Goal: Navigation & Orientation: Find specific page/section

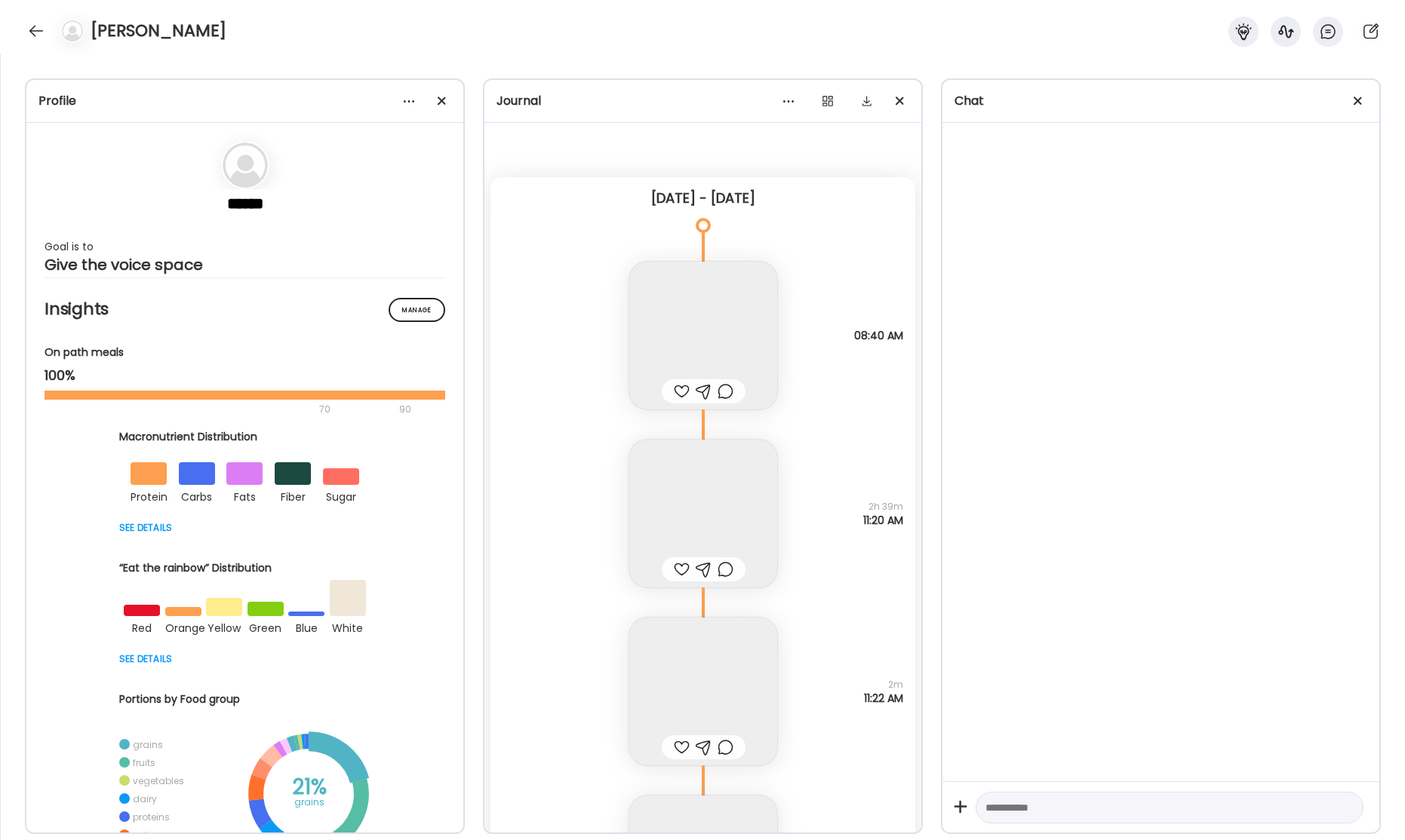
scroll to position [60368, 0]
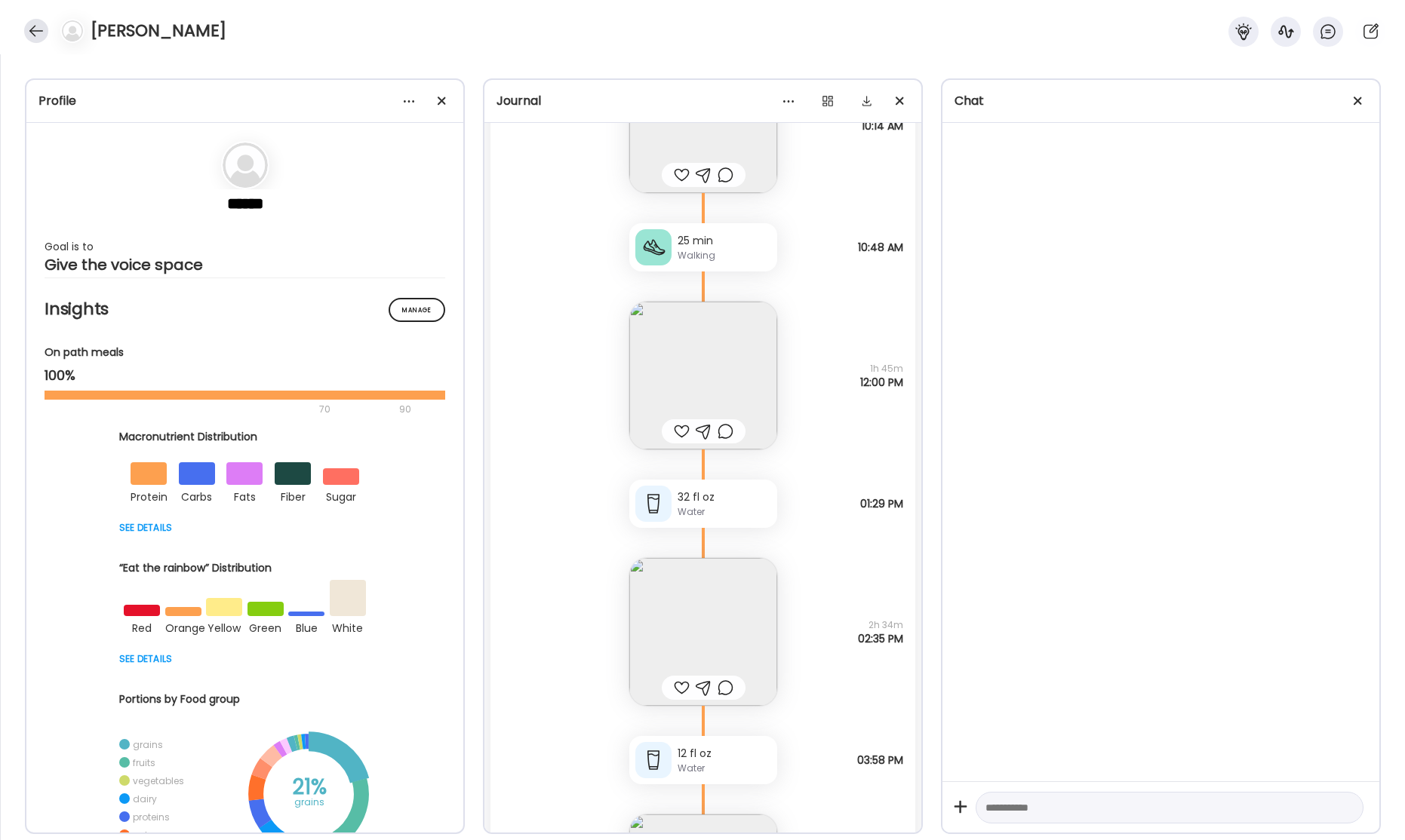
click at [39, 31] on div at bounding box center [36, 31] width 24 height 24
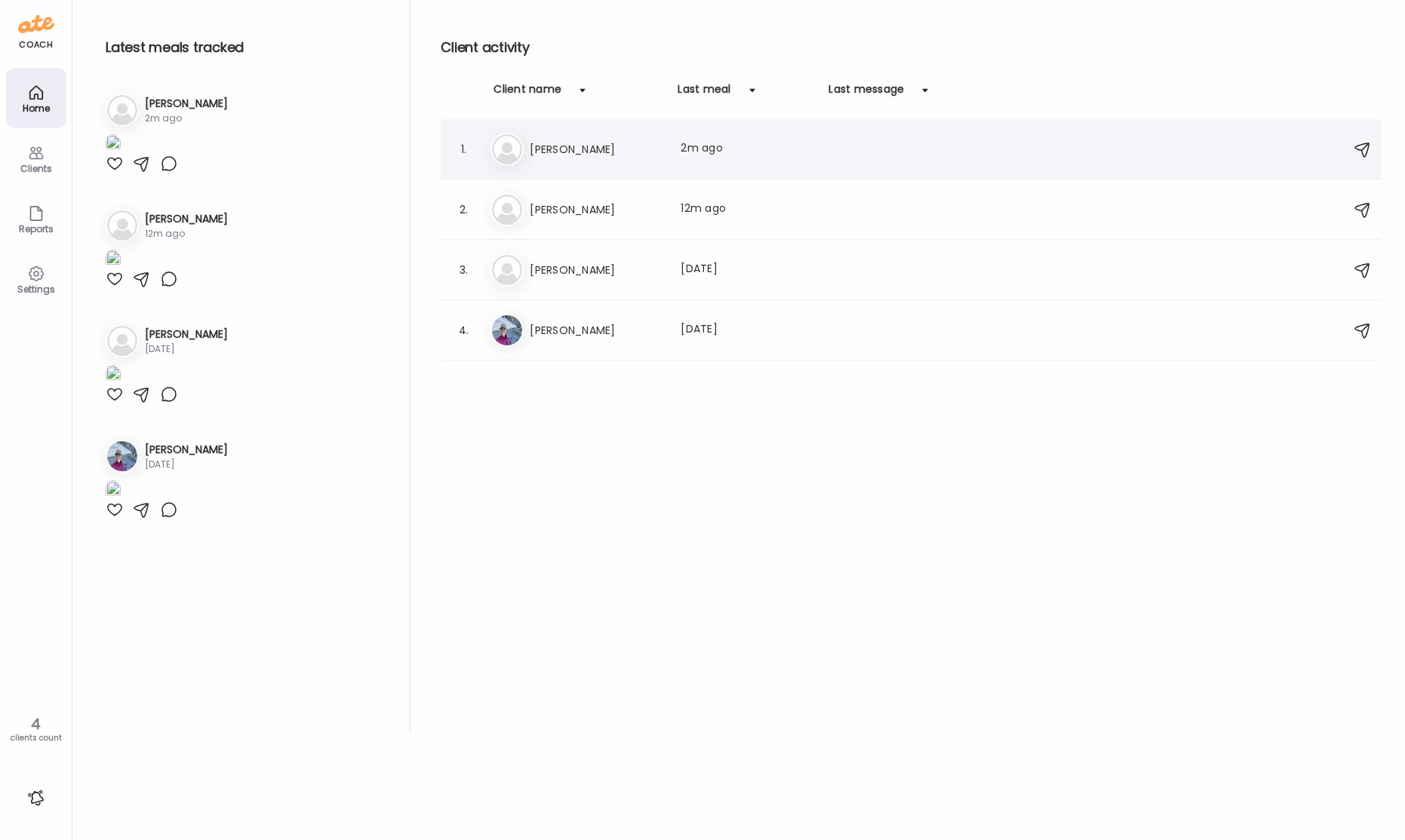
click at [535, 147] on h3 "[PERSON_NAME]" at bounding box center [595, 149] width 133 height 19
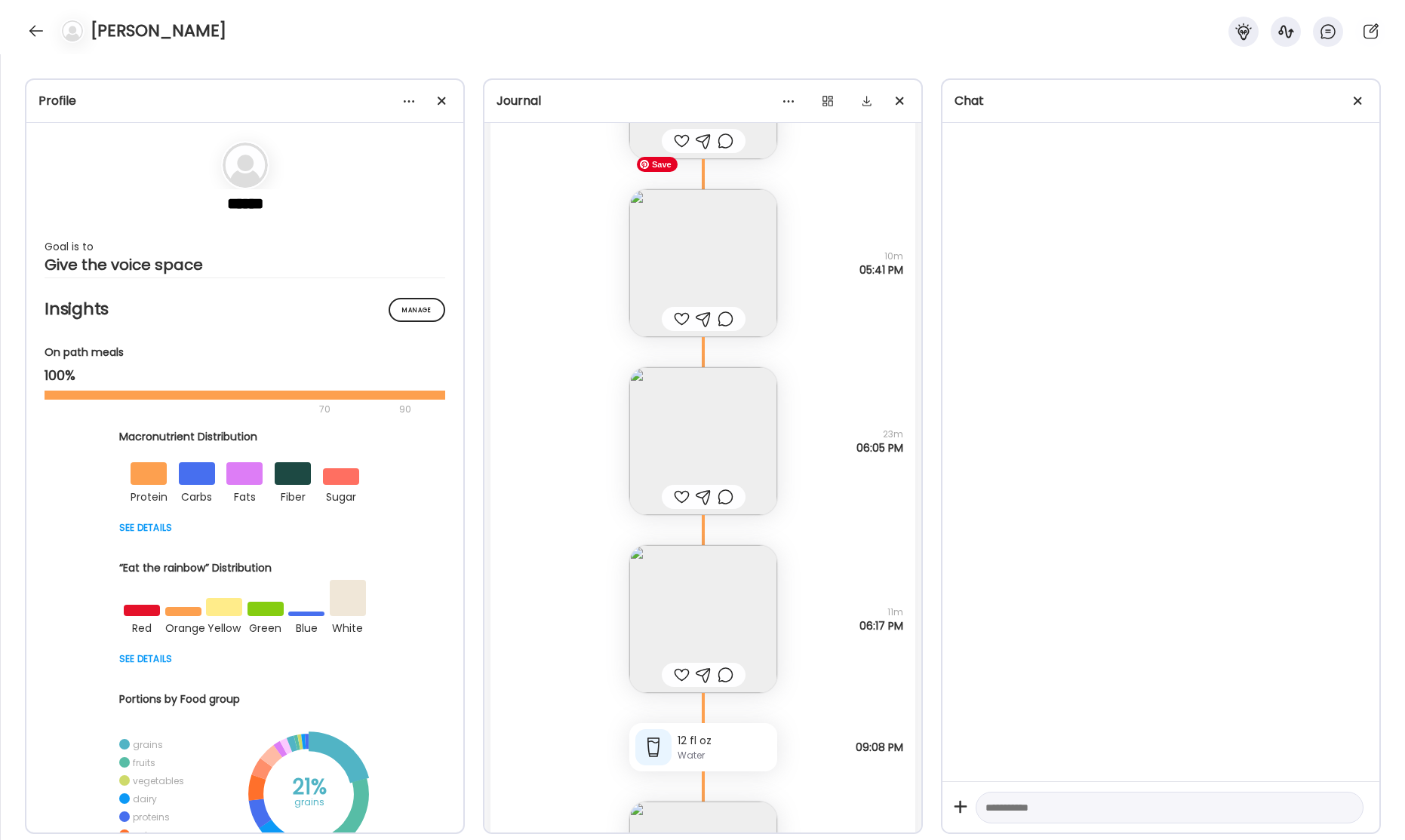
scroll to position [61168, 0]
click at [715, 418] on img at bounding box center [703, 444] width 148 height 148
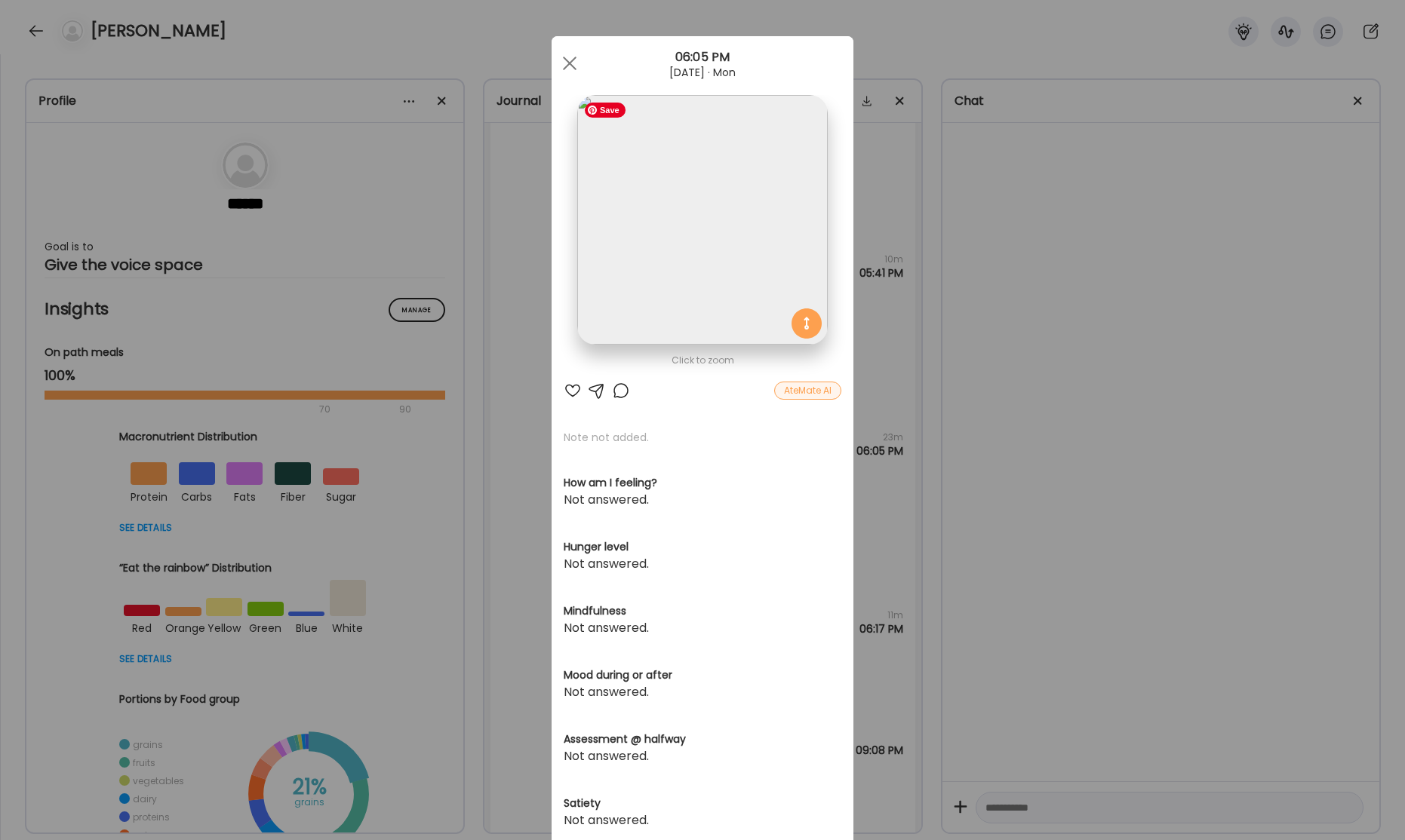
click at [761, 281] on img at bounding box center [702, 219] width 250 height 250
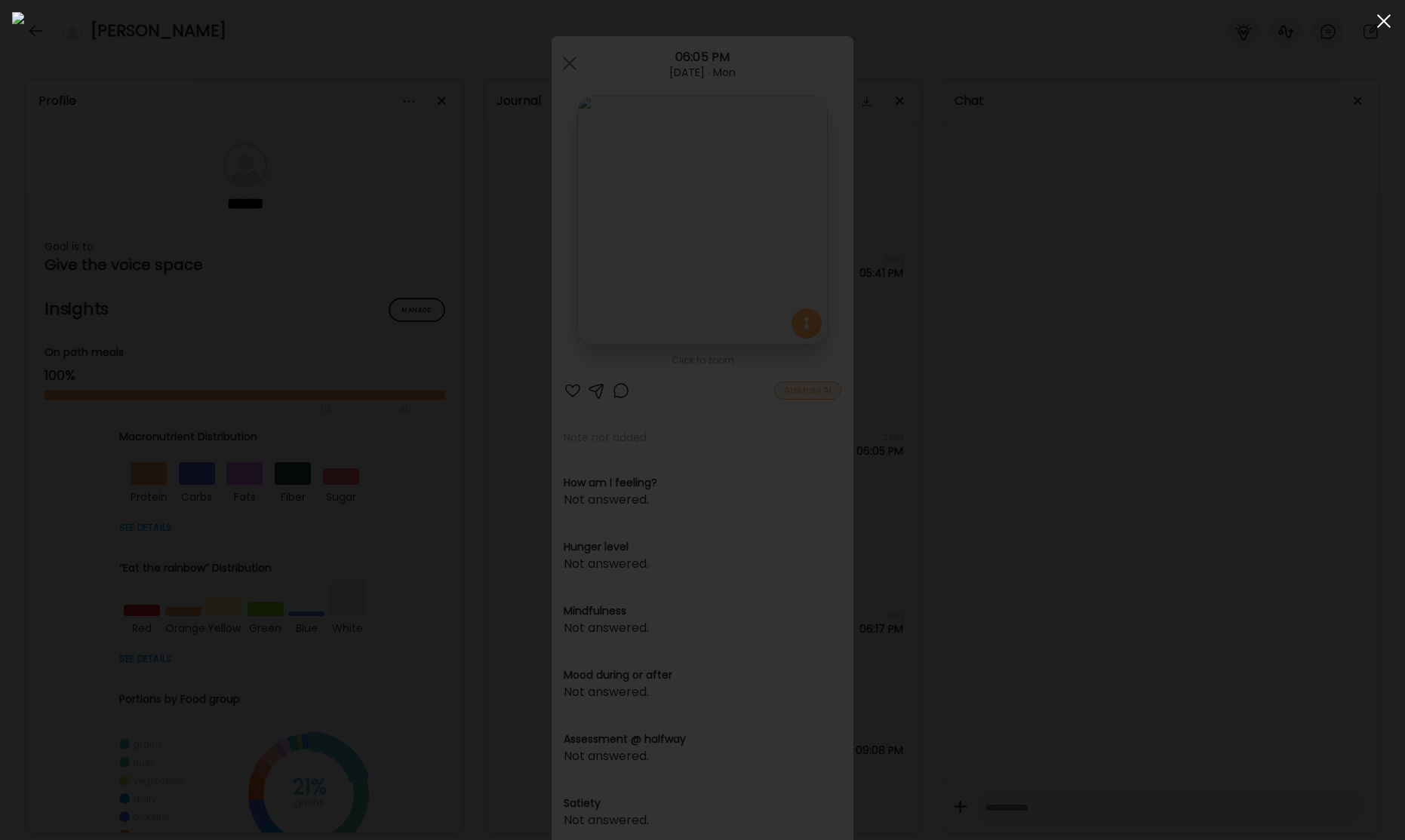
click at [1383, 20] on span at bounding box center [1384, 20] width 14 height 14
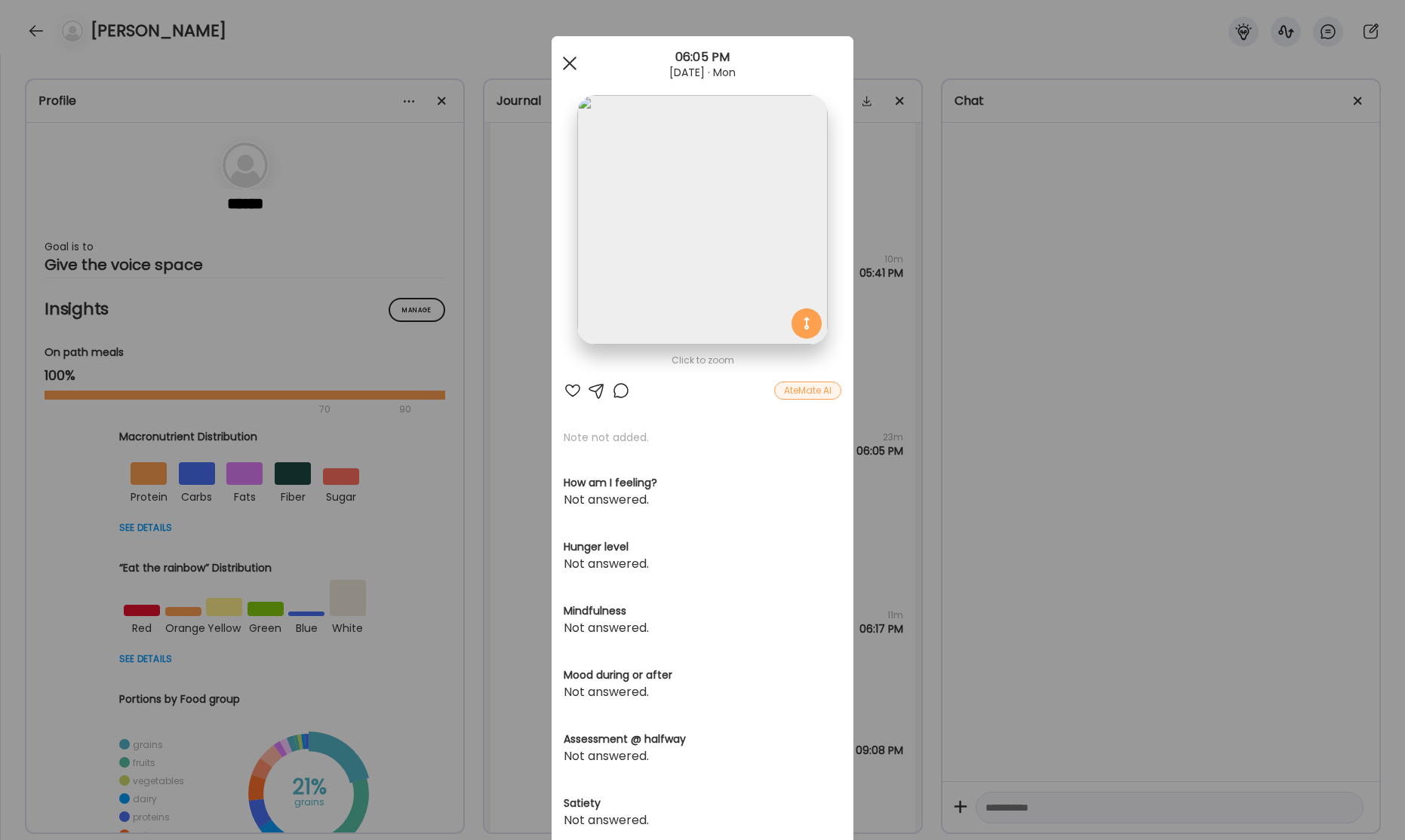
click at [565, 60] on div at bounding box center [569, 63] width 31 height 31
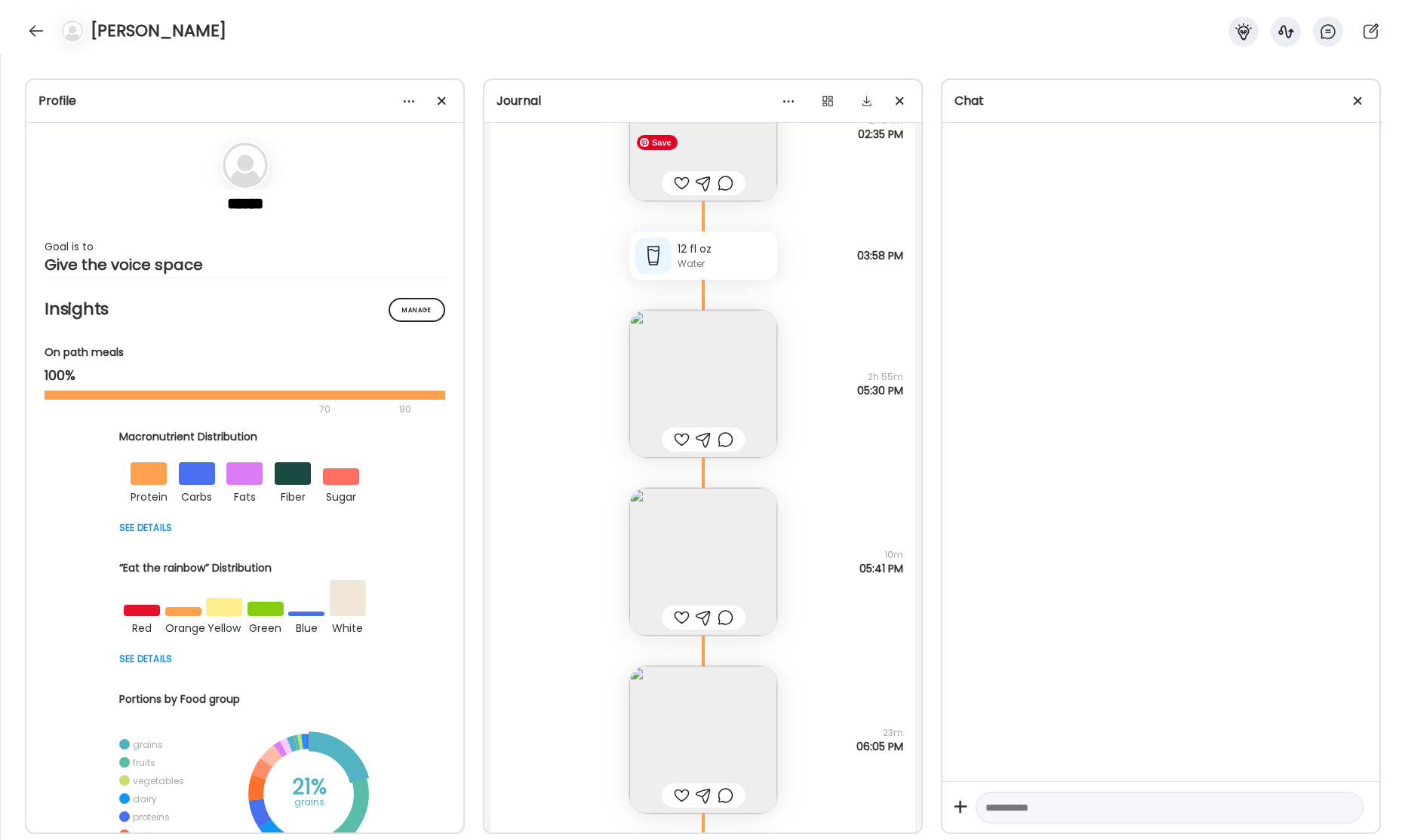
scroll to position [60876, 0]
click at [698, 394] on img at bounding box center [703, 379] width 148 height 148
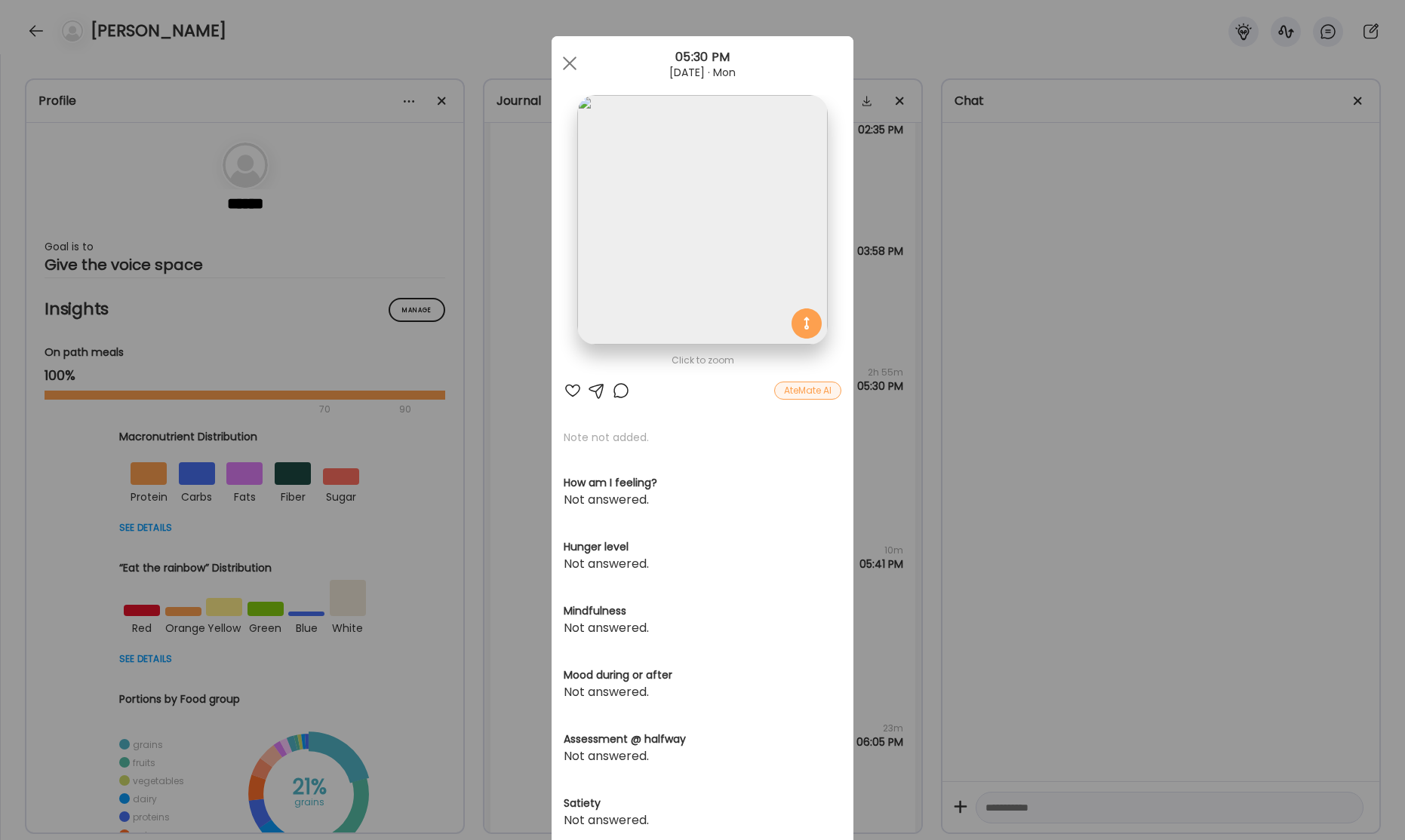
click at [1099, 159] on div "Ate Coach Dashboard Wahoo! It’s official Take a moment to set up your Coach Pro…" at bounding box center [702, 420] width 1405 height 840
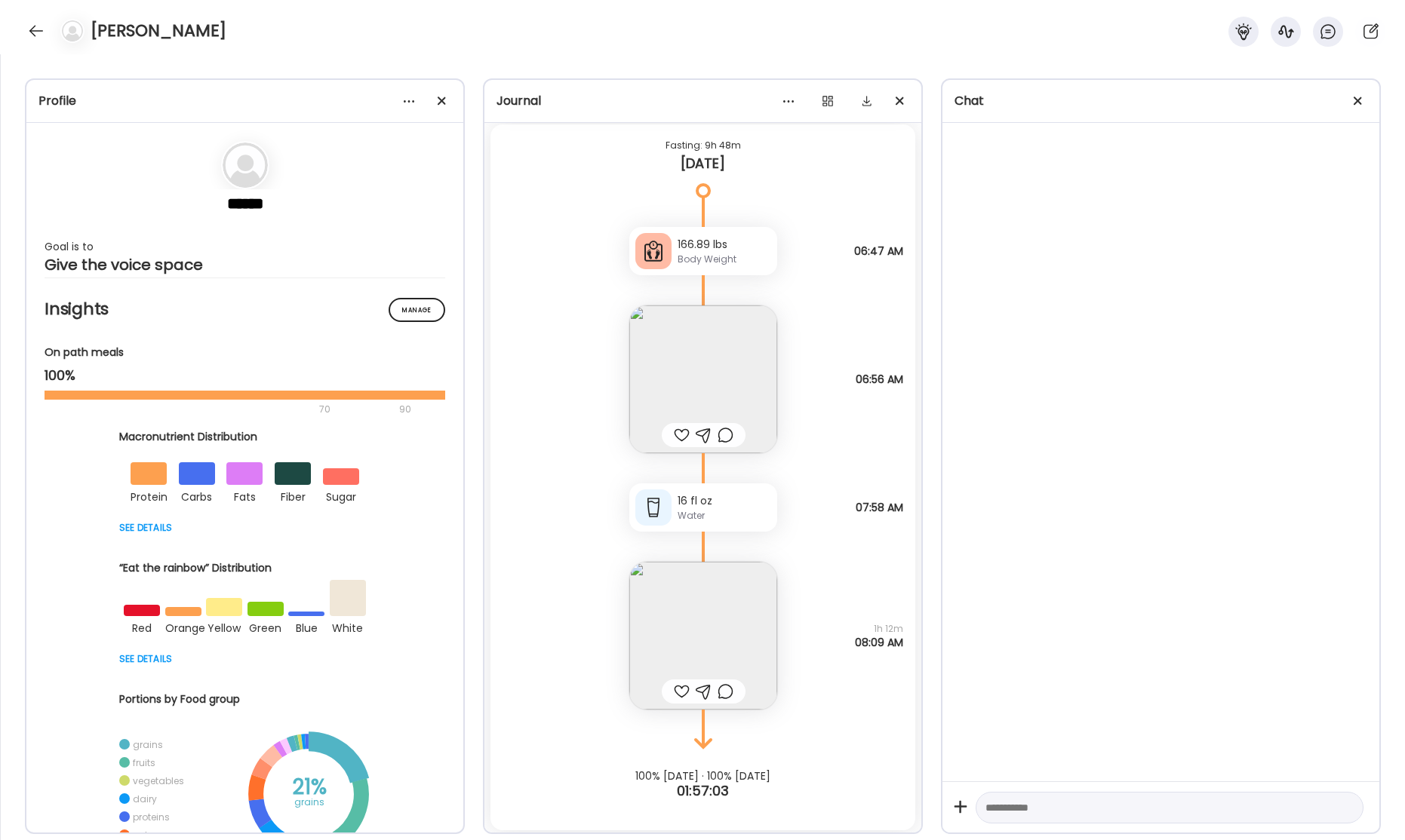
scroll to position [62139, 0]
click at [735, 251] on div "Body Weight" at bounding box center [724, 255] width 94 height 14
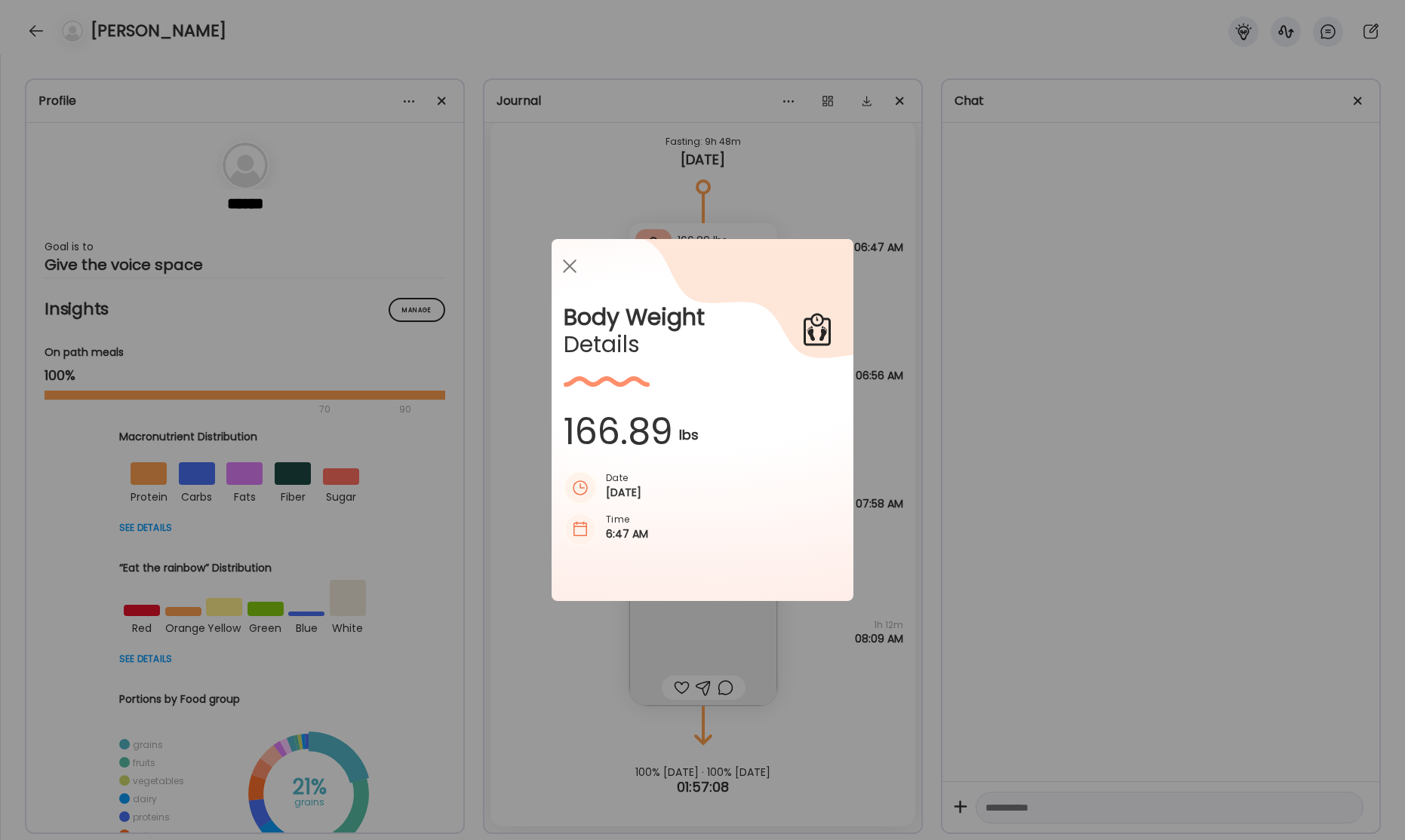
click at [1142, 234] on div "Ate Coach Dashboard Wahoo! It’s official Take a moment to set up your Coach Pro…" at bounding box center [702, 420] width 1405 height 840
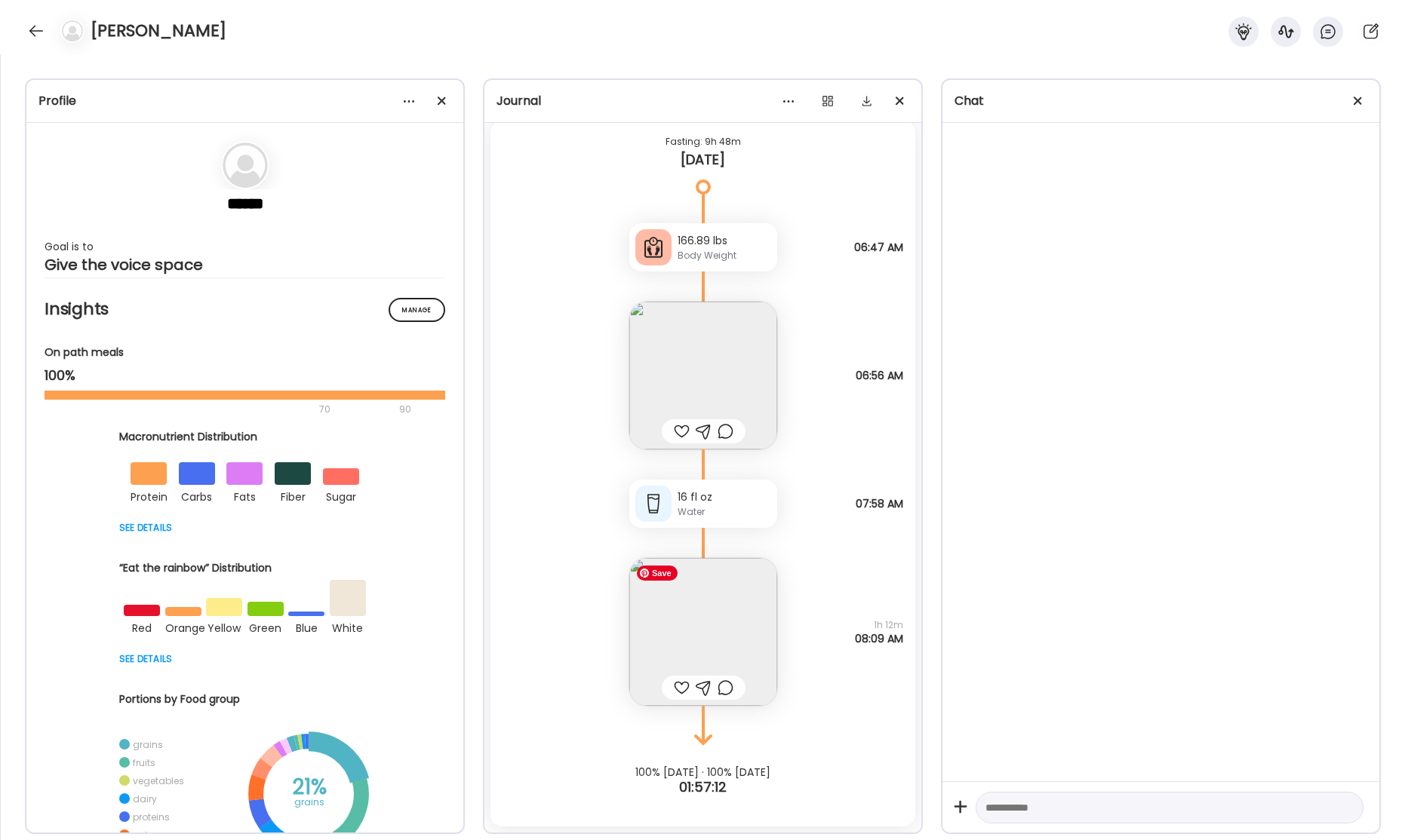
click at [707, 594] on img at bounding box center [703, 631] width 148 height 148
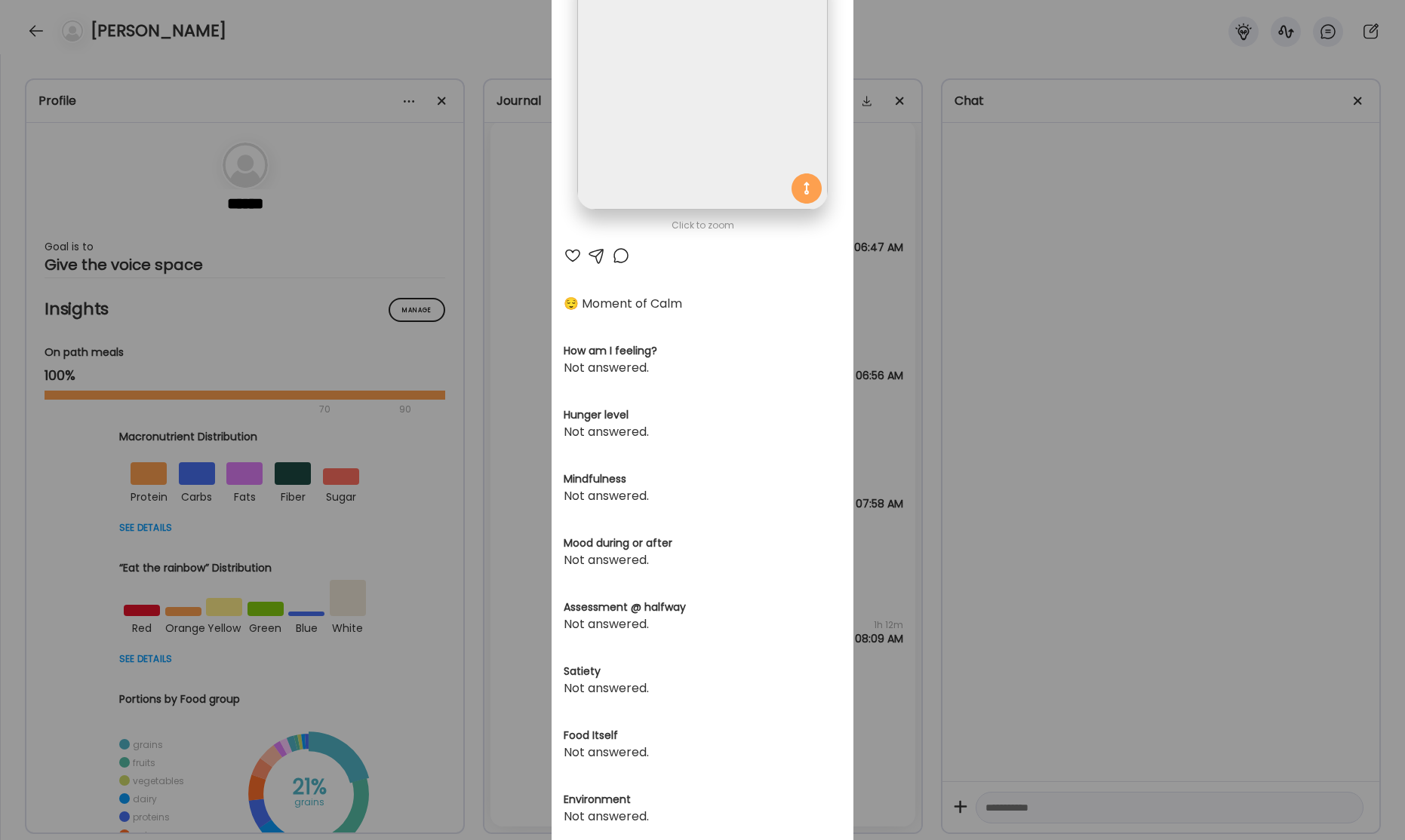
scroll to position [0, 0]
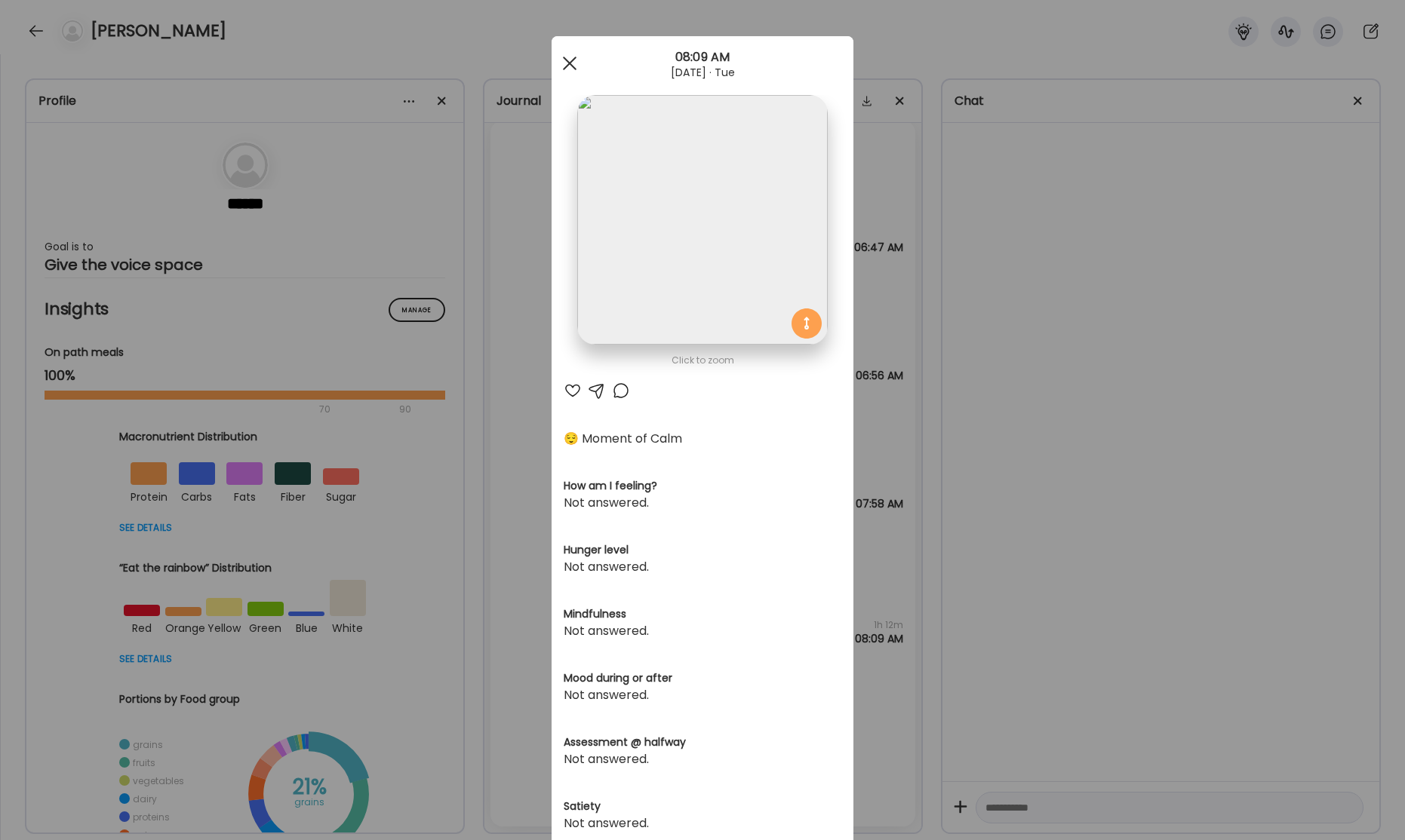
click at [568, 70] on div at bounding box center [569, 63] width 31 height 31
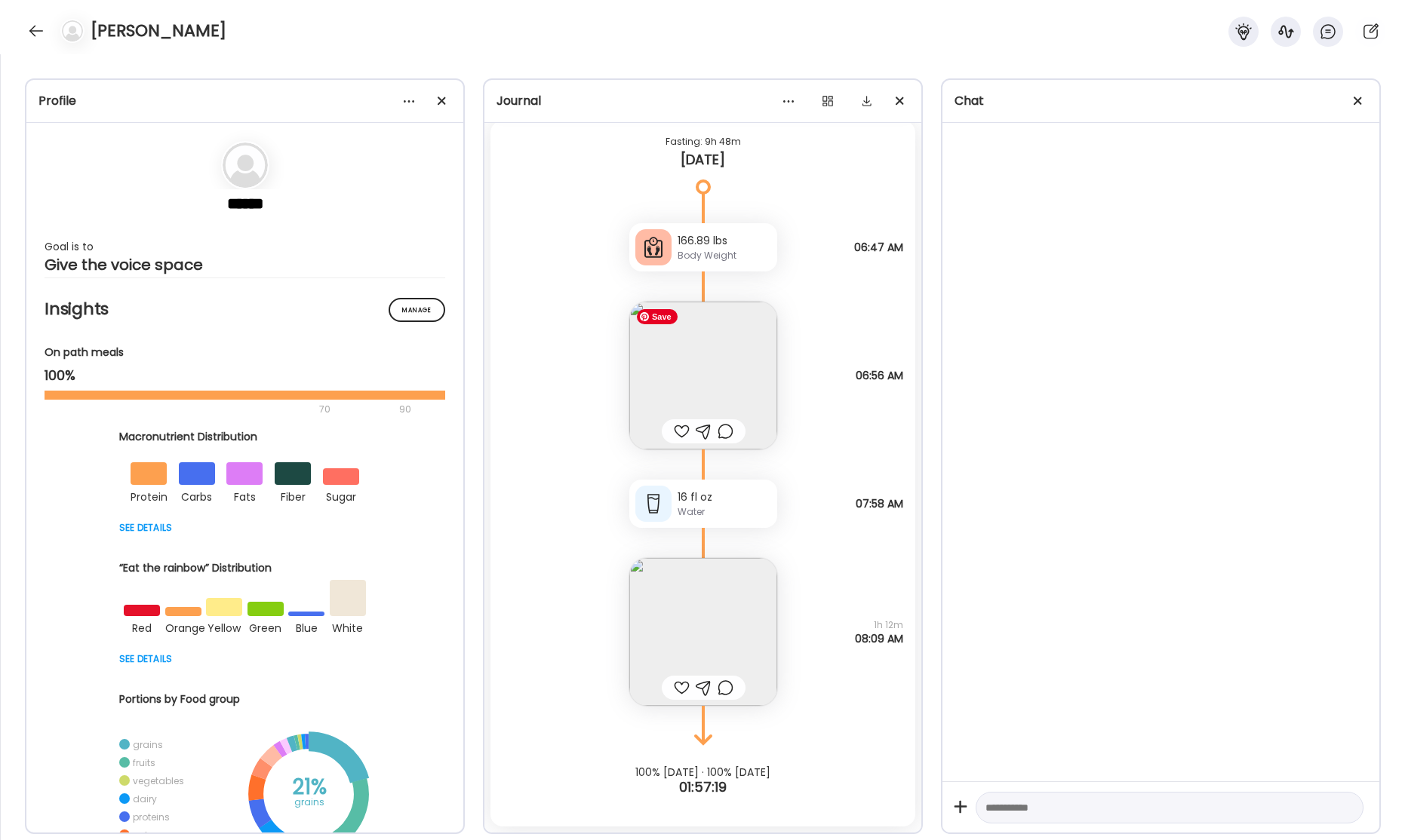
click at [748, 366] on img at bounding box center [703, 375] width 148 height 148
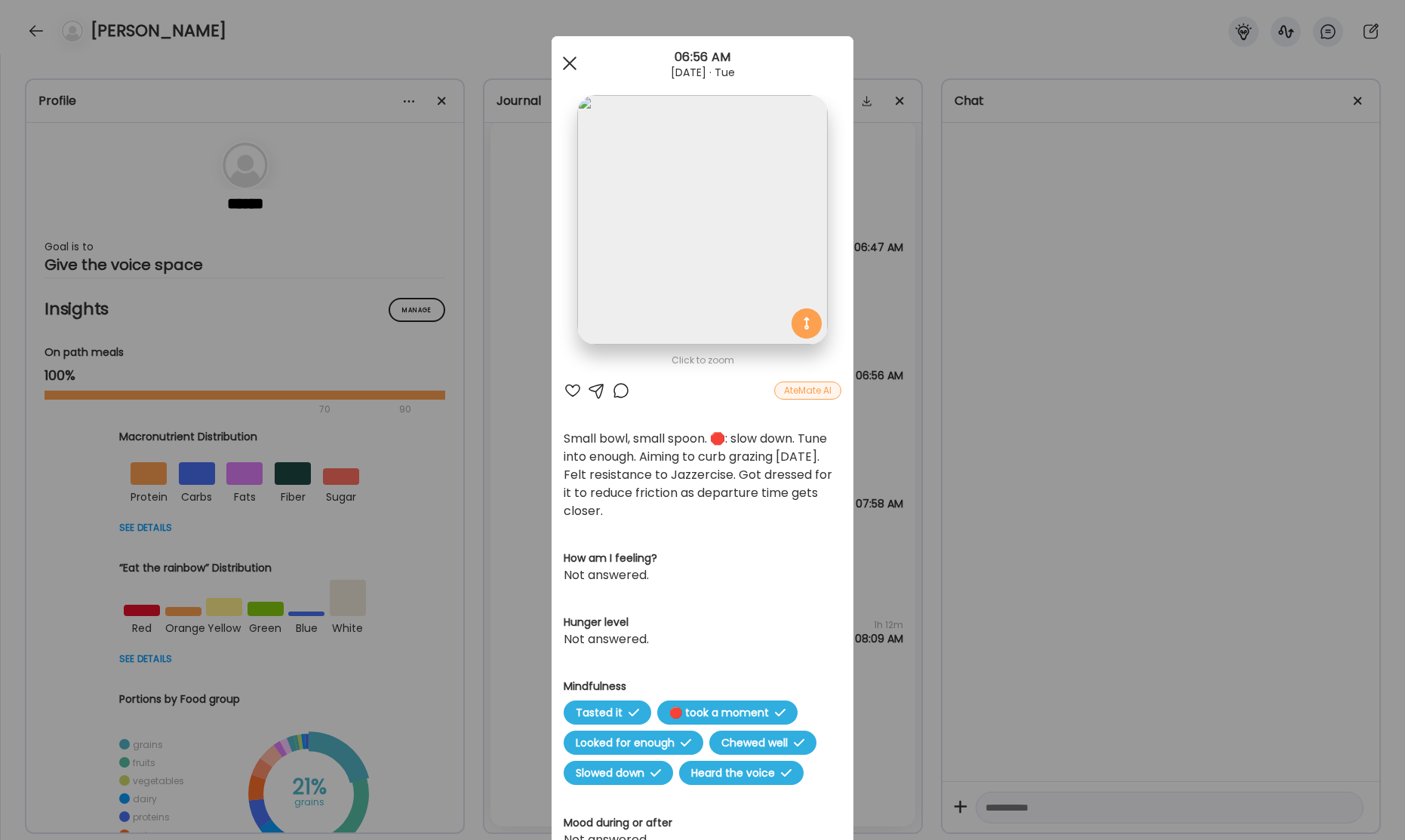
click at [568, 65] on span at bounding box center [569, 63] width 14 height 14
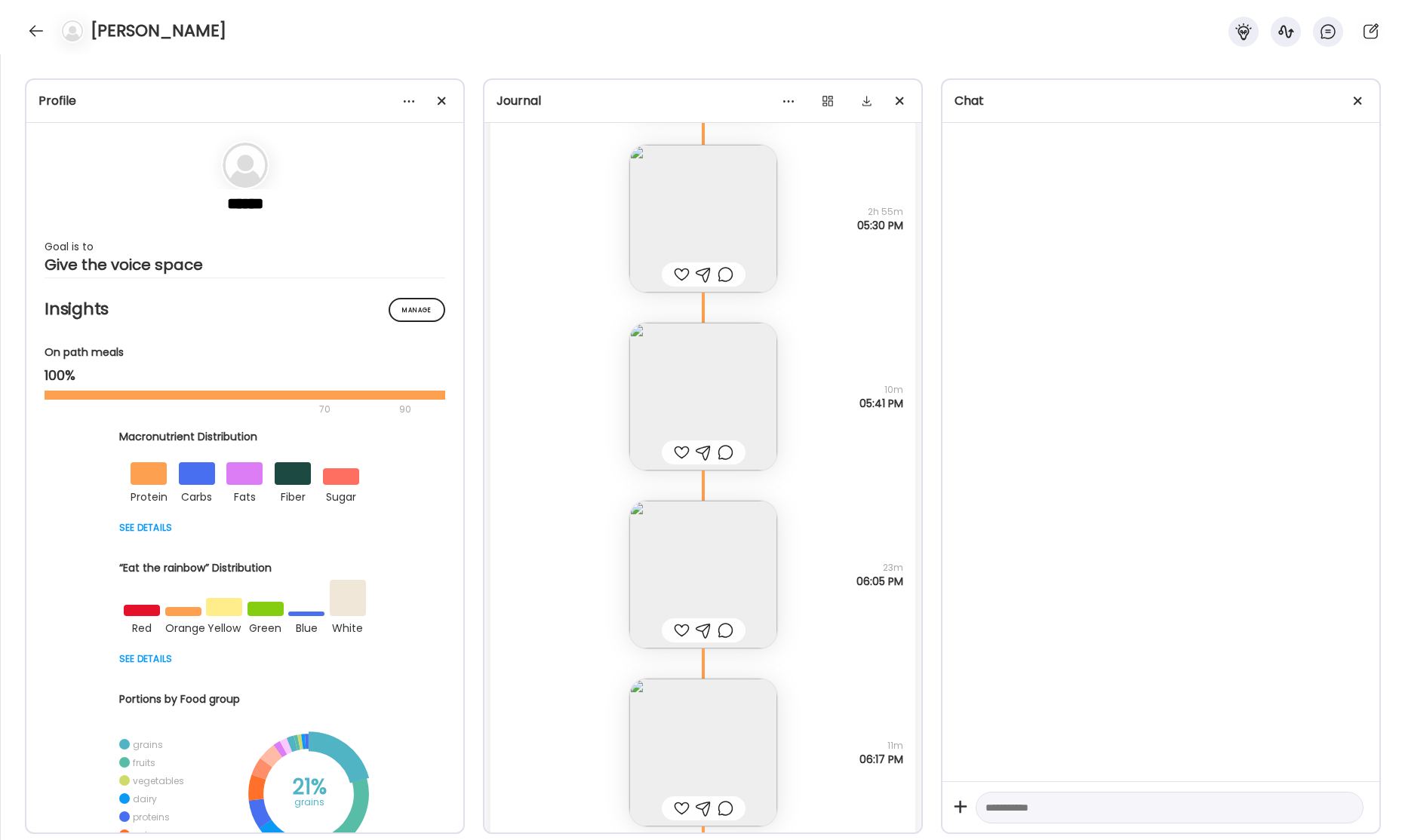
scroll to position [61033, 0]
